Goal: Navigation & Orientation: Go to known website

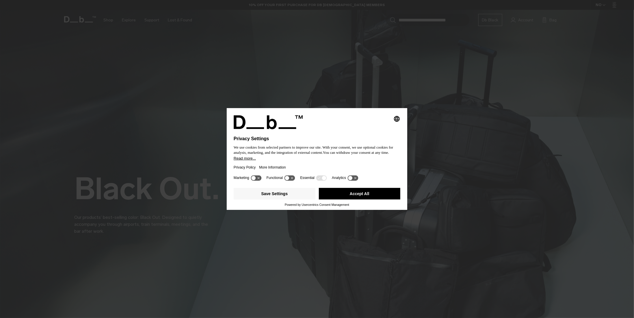
click at [340, 189] on div "Selecting an option will immediately change the language Privacy Settings We us…" at bounding box center [317, 158] width 181 height 101
click at [344, 193] on button "Accept All" at bounding box center [360, 194] width 82 height 12
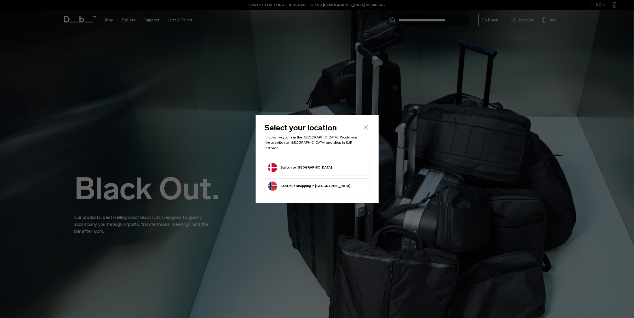
click at [323, 163] on form "Switch to [GEOGRAPHIC_DATA]" at bounding box center [317, 167] width 98 height 9
click at [293, 166] on button "Switch to [GEOGRAPHIC_DATA]" at bounding box center [300, 167] width 64 height 9
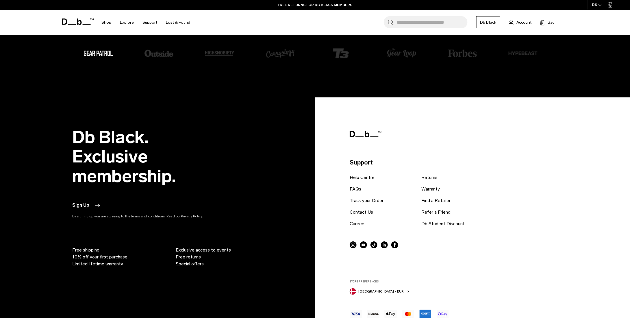
scroll to position [1900, 0]
